Goal: Transaction & Acquisition: Purchase product/service

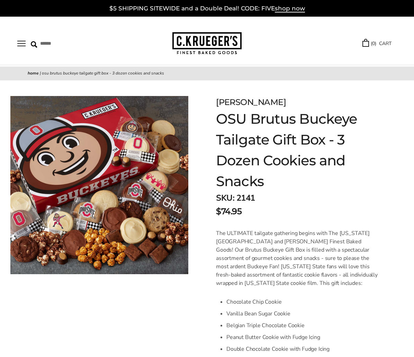
click at [18, 46] on button "Open navigation" at bounding box center [21, 44] width 8 height 6
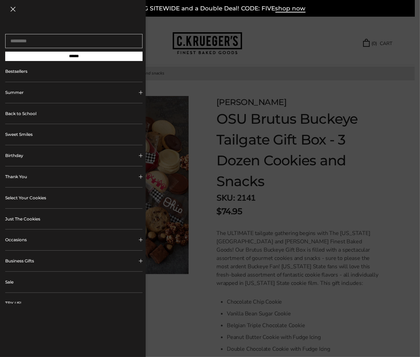
click at [35, 116] on link "Back to School" at bounding box center [73, 113] width 137 height 21
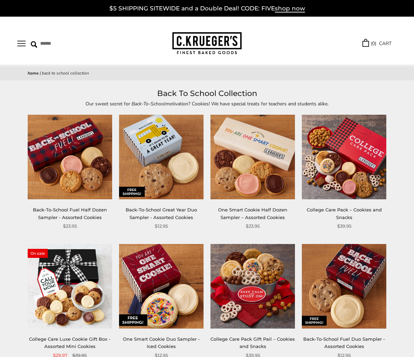
click at [365, 154] on img at bounding box center [344, 157] width 85 height 85
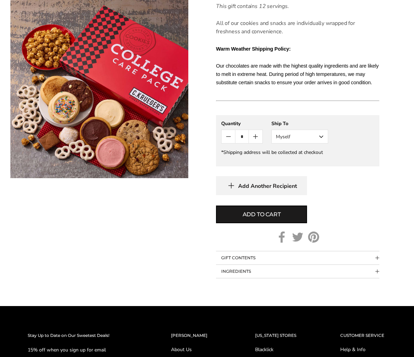
scroll to position [416, 0]
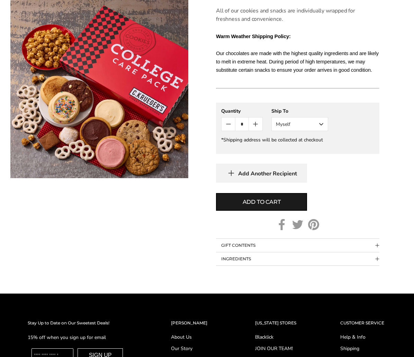
click at [300, 121] on button "Myself" at bounding box center [300, 124] width 57 height 14
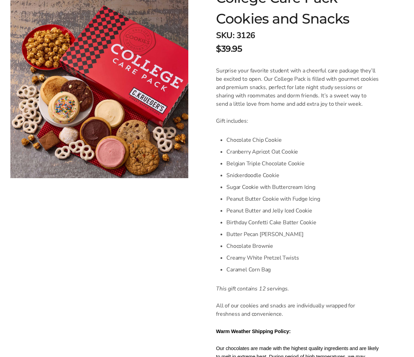
scroll to position [0, 0]
